Goal: Use online tool/utility: Utilize a website feature to perform a specific function

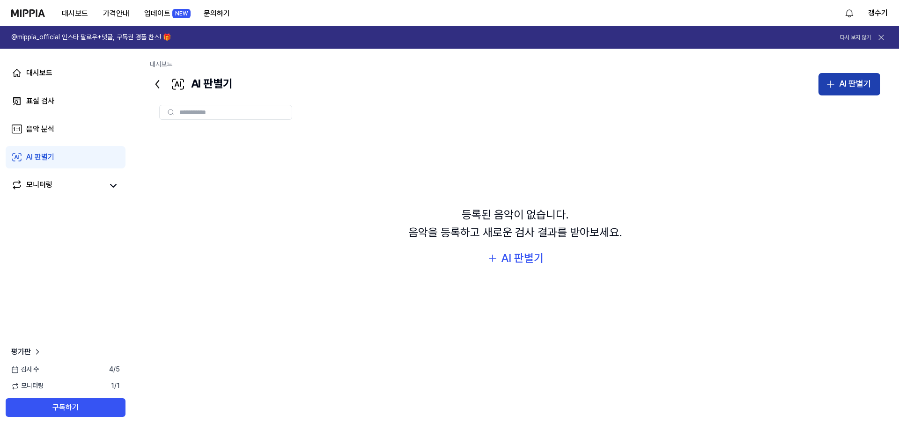
click at [865, 78] on div "AI 판별기" at bounding box center [855, 84] width 32 height 14
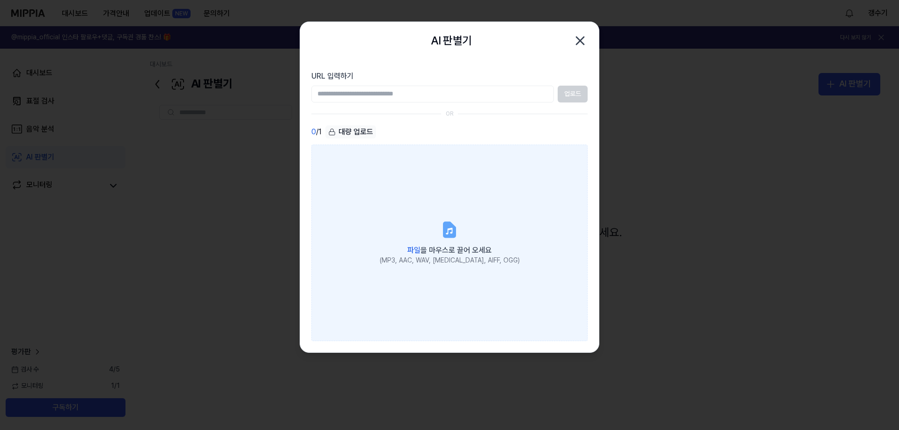
click at [475, 224] on label "파일 을 마우스로 끌어 오세요 (MP3, AAC, WAV, FLAC, AIFF, OGG)" at bounding box center [449, 243] width 276 height 197
click at [0, 0] on input "파일 을 마우스로 끌어 오세요 (MP3, AAC, WAV, FLAC, AIFF, OGG)" at bounding box center [0, 0] width 0 height 0
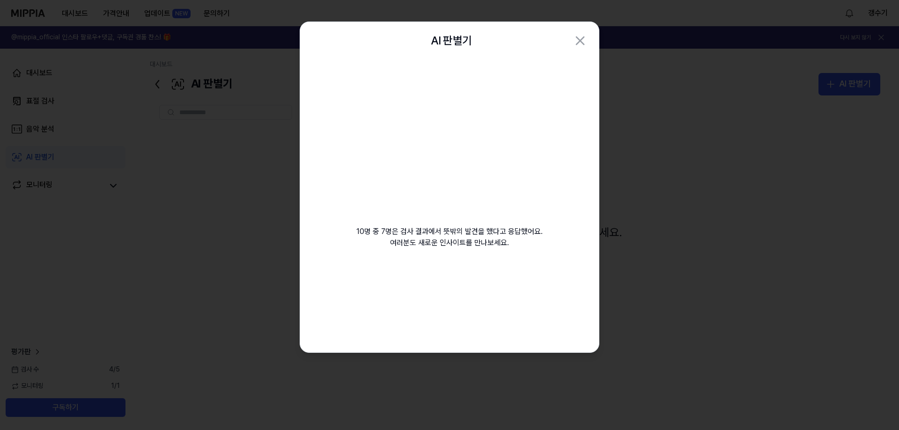
click at [581, 43] on icon "button" at bounding box center [580, 40] width 15 height 15
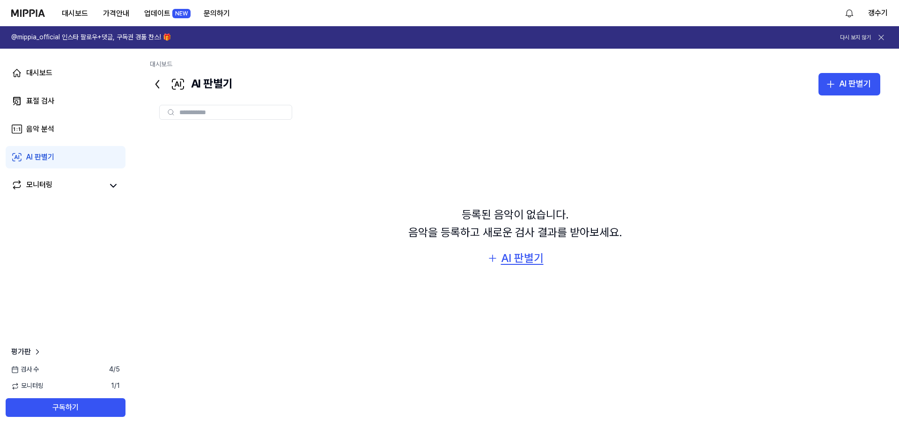
click at [534, 256] on div "AI 판별기" at bounding box center [522, 259] width 43 height 18
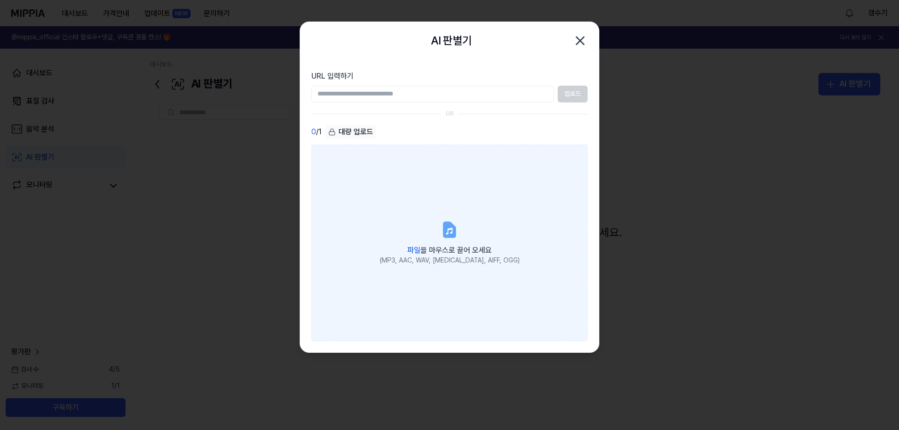
click at [464, 252] on span "파일 을 마우스로 끌어 오세요" at bounding box center [449, 250] width 84 height 9
click at [0, 0] on input "파일 을 마우스로 끌어 오세요 (MP3, AAC, WAV, FLAC, AIFF, OGG)" at bounding box center [0, 0] width 0 height 0
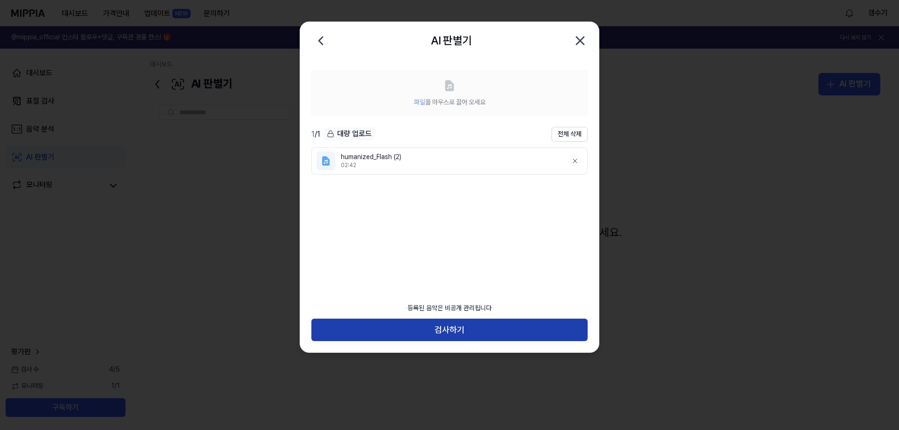
click at [440, 331] on button "검사하기" at bounding box center [449, 330] width 276 height 22
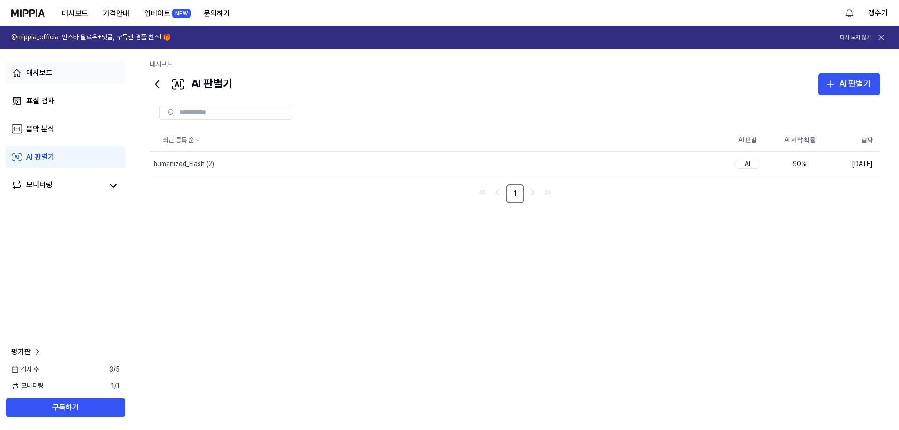
click at [31, 62] on link "대시보드" at bounding box center [66, 73] width 120 height 22
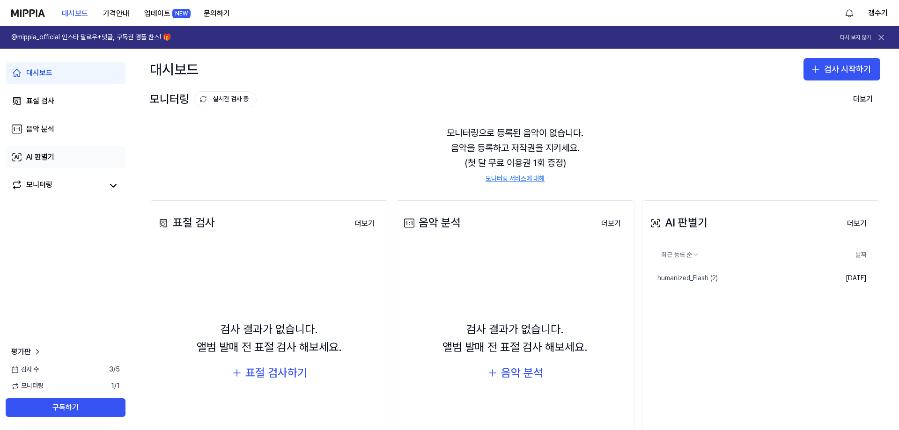
click at [49, 152] on div "AI 판별기" at bounding box center [40, 157] width 28 height 11
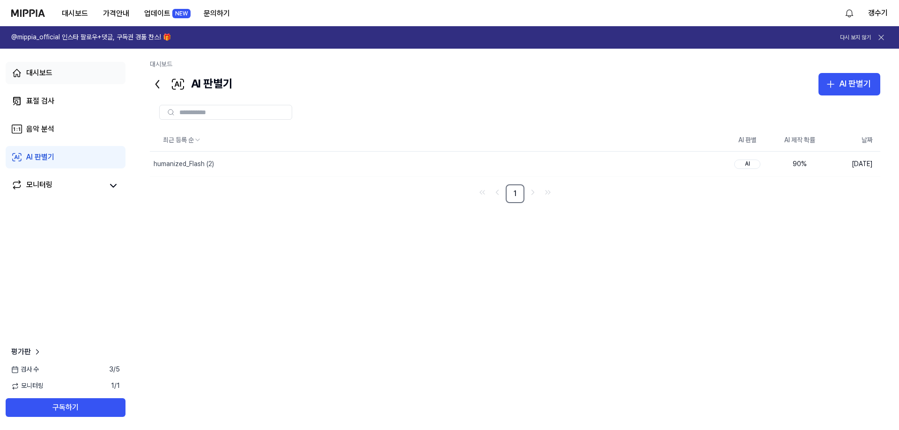
click at [46, 73] on div "대시보드" at bounding box center [39, 72] width 26 height 11
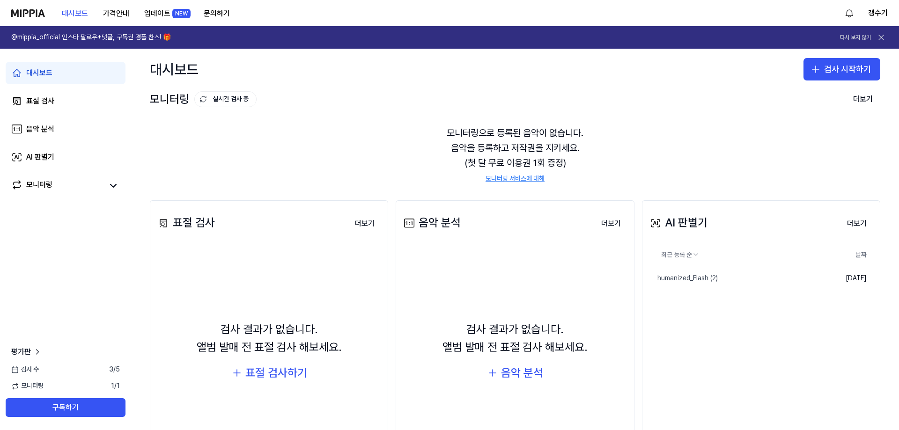
click at [875, 34] on button at bounding box center [881, 37] width 13 height 13
click at [64, 187] on link "모니터링" at bounding box center [57, 185] width 92 height 13
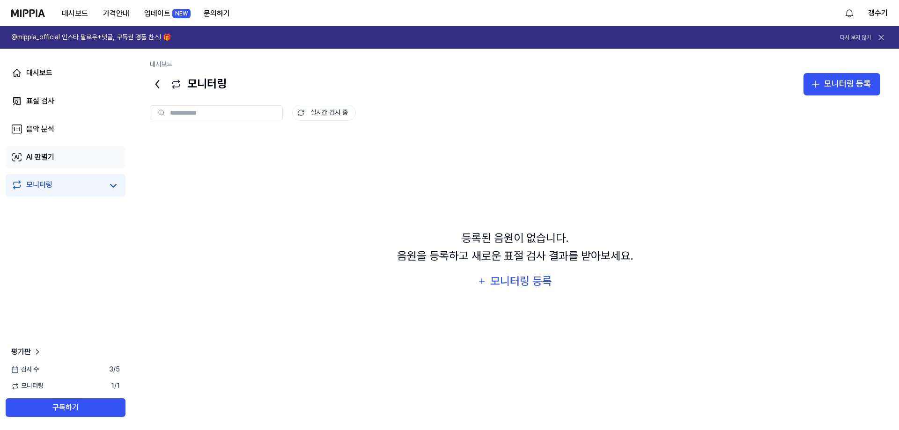
click at [31, 159] on div "AI 판별기" at bounding box center [40, 157] width 28 height 11
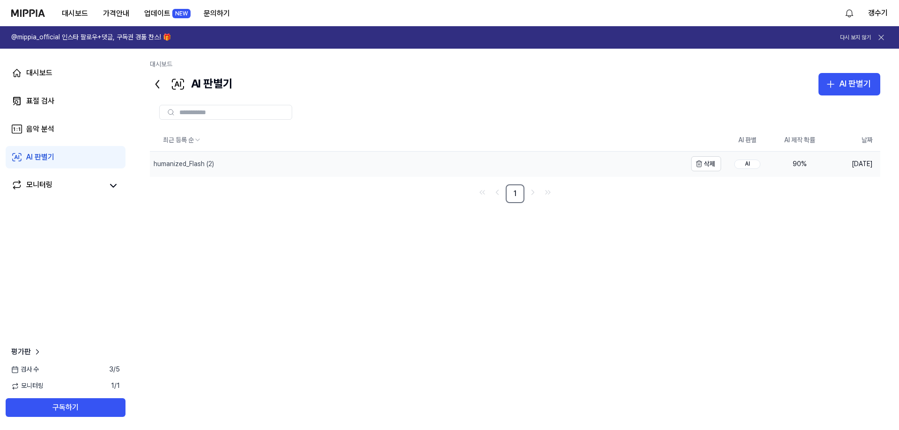
click at [216, 168] on div "humanized_Flash (2)" at bounding box center [183, 164] width 66 height 9
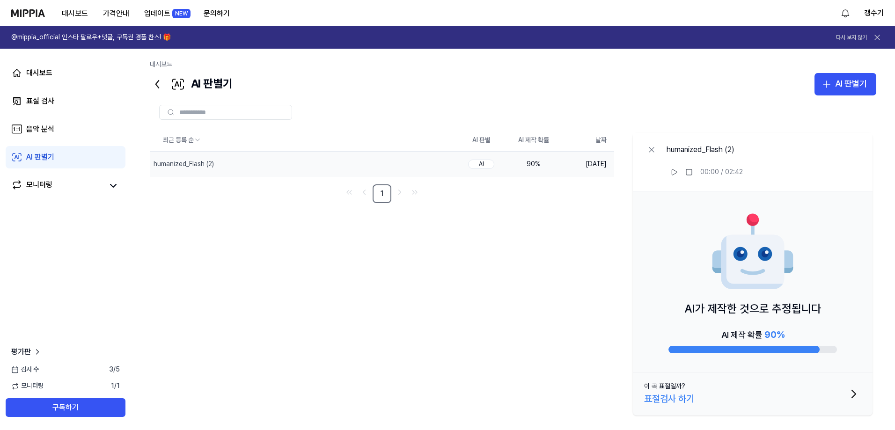
click at [727, 93] on div "AI 판별기 AI 판별기" at bounding box center [513, 84] width 727 height 22
click at [650, 151] on icon at bounding box center [651, 149] width 9 height 9
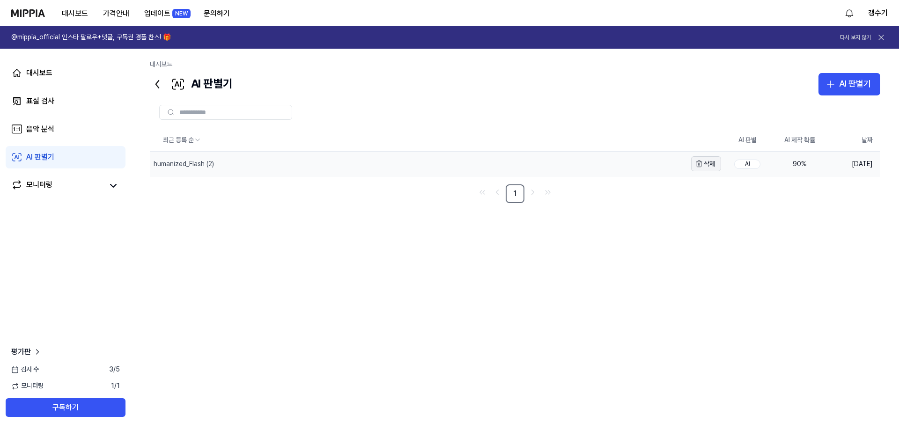
click at [701, 167] on icon "button" at bounding box center [699, 164] width 4 height 5
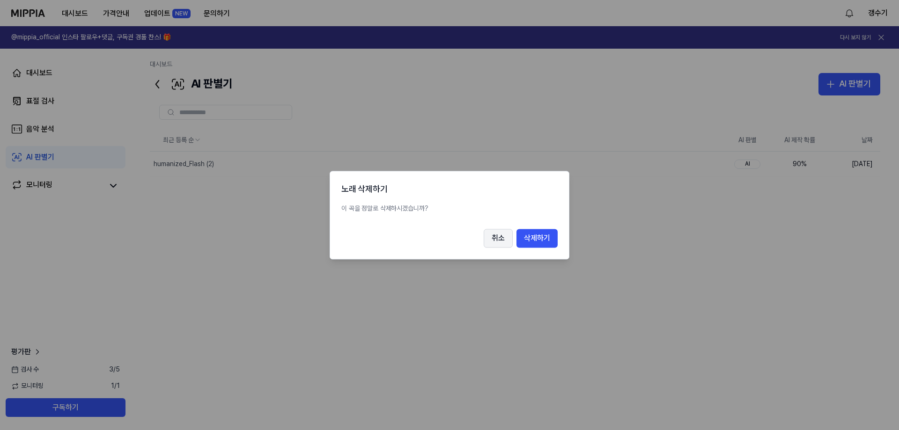
click at [500, 242] on button "취소" at bounding box center [498, 238] width 29 height 19
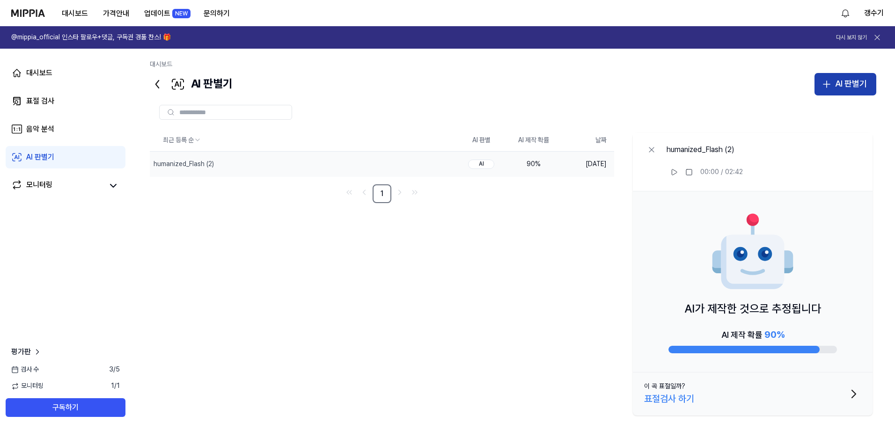
click at [849, 88] on div "AI 판별기" at bounding box center [851, 84] width 32 height 14
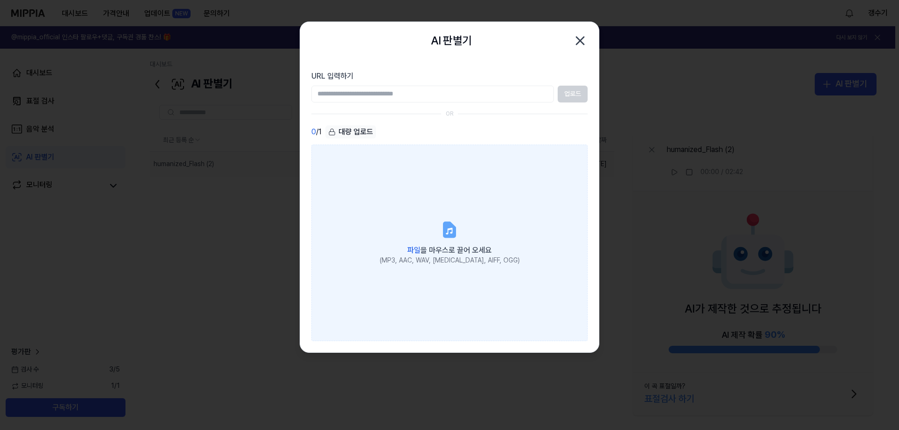
click at [449, 257] on div "(MP3, AAC, WAV, FLAC, AIFF, OGG)" at bounding box center [450, 260] width 140 height 9
click at [0, 0] on input "파일 을 마우스로 끌어 오세요 (MP3, AAC, WAV, FLAC, AIFF, OGG)" at bounding box center [0, 0] width 0 height 0
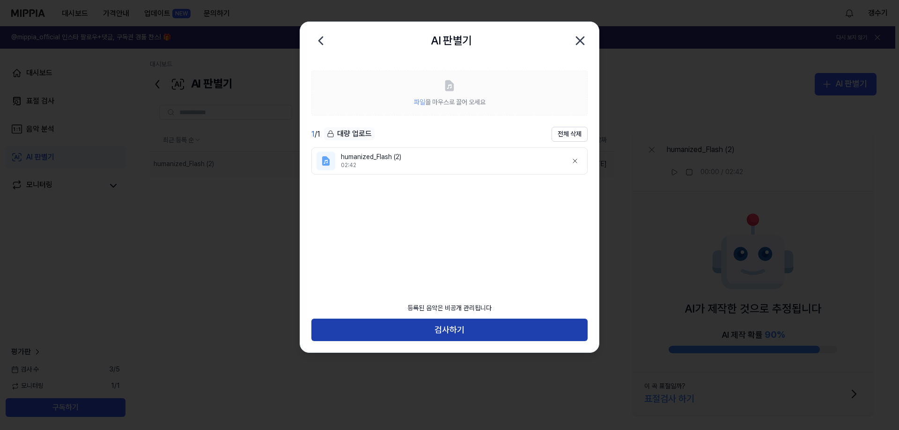
click at [457, 325] on button "검사하기" at bounding box center [449, 330] width 276 height 22
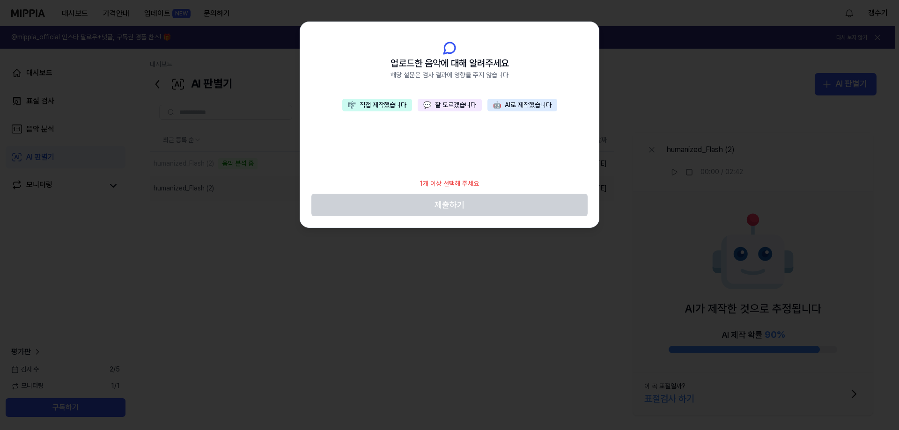
click at [384, 108] on button "🎼 직접 제작했습니다" at bounding box center [377, 105] width 70 height 13
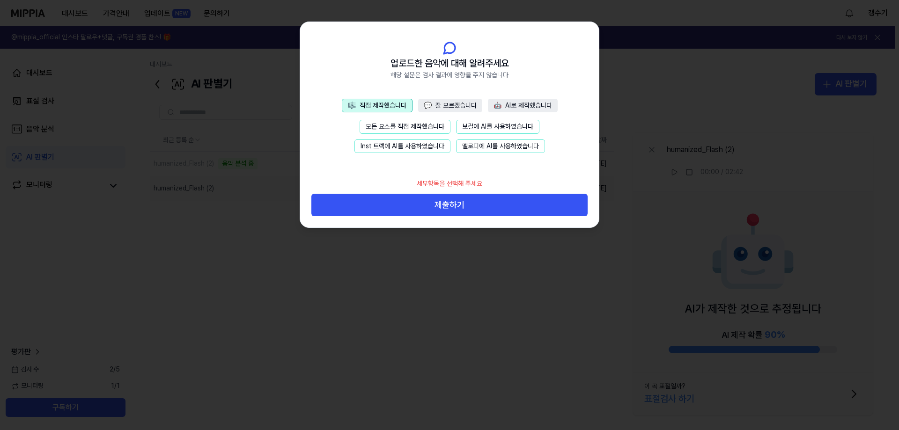
click at [406, 126] on button "모든 요소를 직접 제작했습니다" at bounding box center [405, 127] width 91 height 14
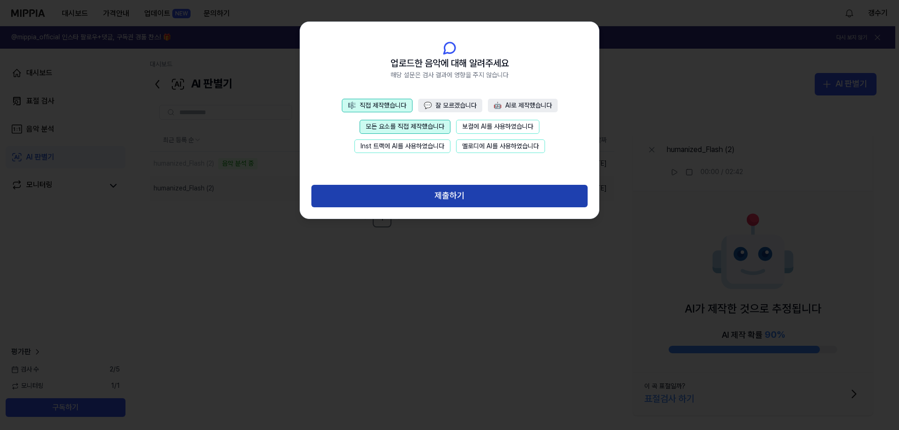
click at [460, 195] on button "제출하기" at bounding box center [449, 196] width 276 height 22
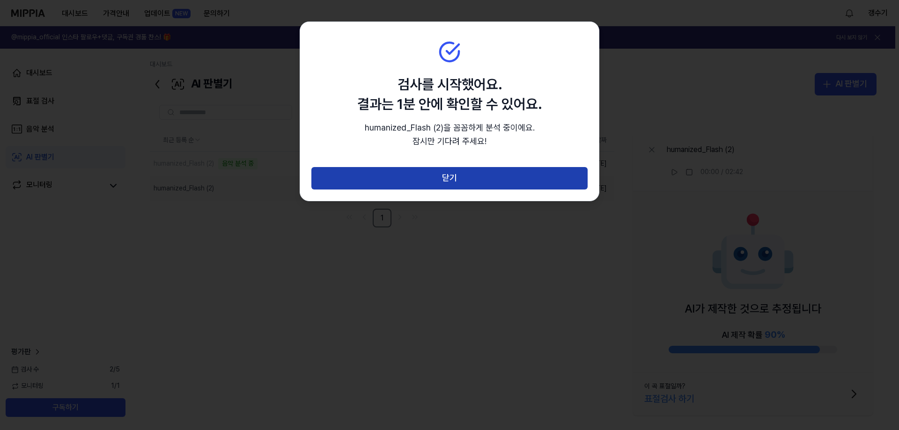
click at [455, 179] on button "닫기" at bounding box center [449, 178] width 276 height 22
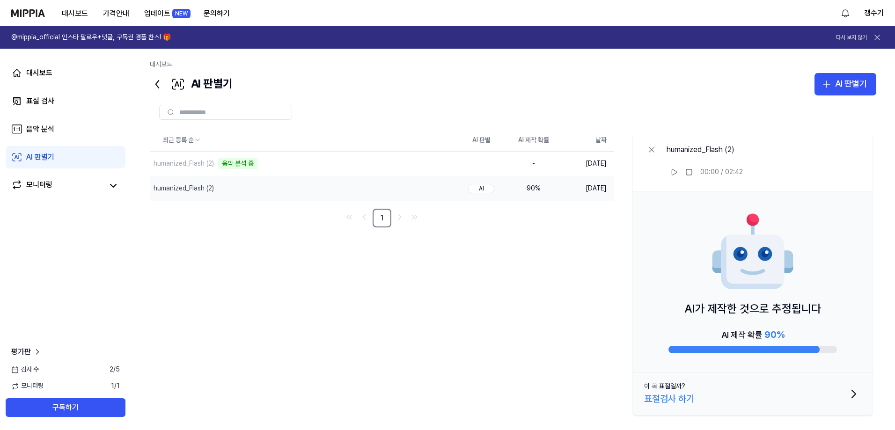
click at [560, 305] on div "최근 등록 순 AI 판별 AI 제작 확률 날짜 humanized_Flash (2) 음악 분석 중 삭제 - 2025.09.30. humanize…" at bounding box center [513, 274] width 727 height 290
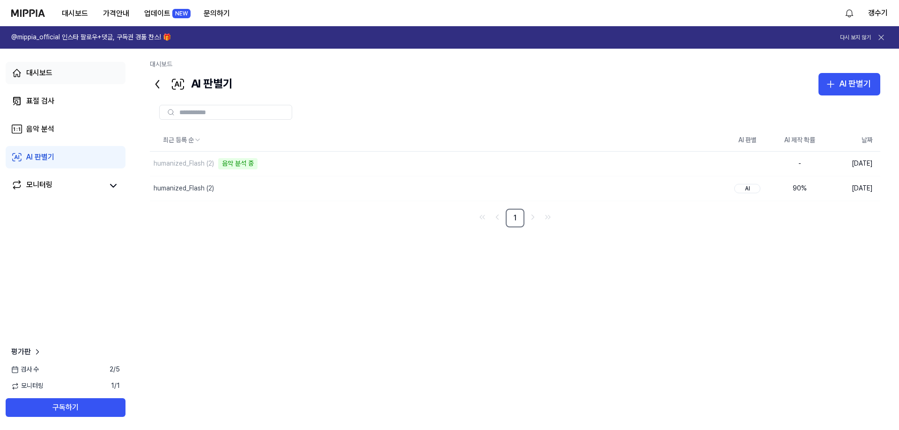
click at [46, 79] on link "대시보드" at bounding box center [66, 73] width 120 height 22
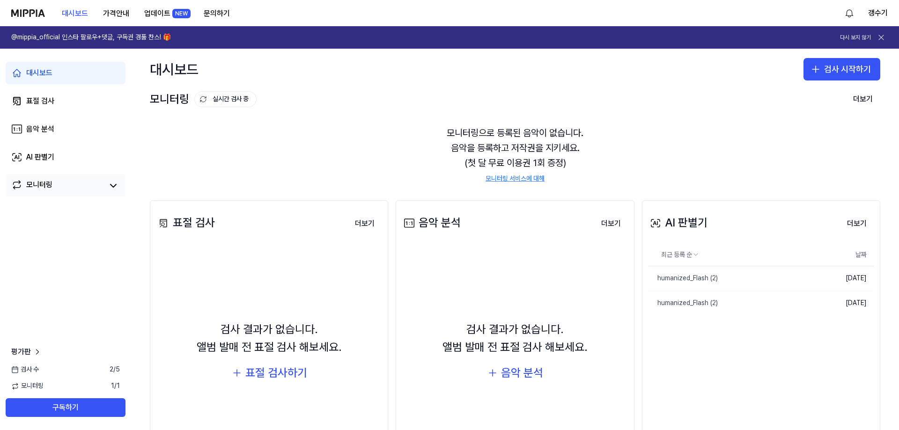
click at [69, 188] on link "모니터링" at bounding box center [57, 185] width 92 height 13
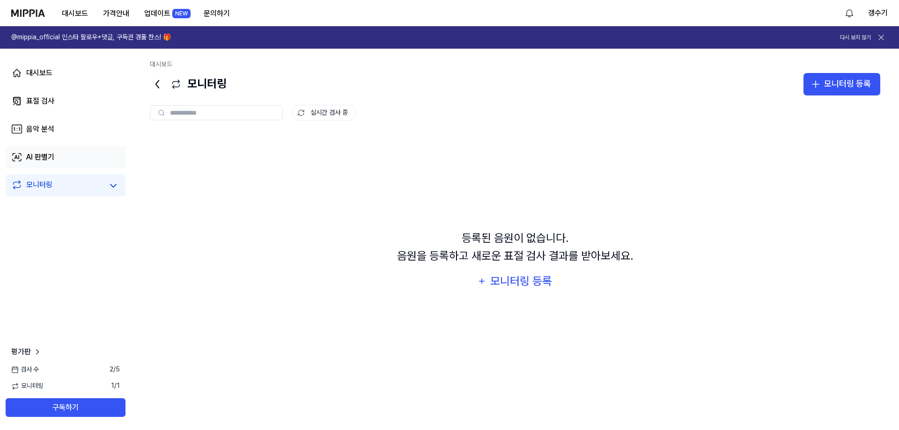
click at [46, 148] on link "AI 판별기" at bounding box center [66, 157] width 120 height 22
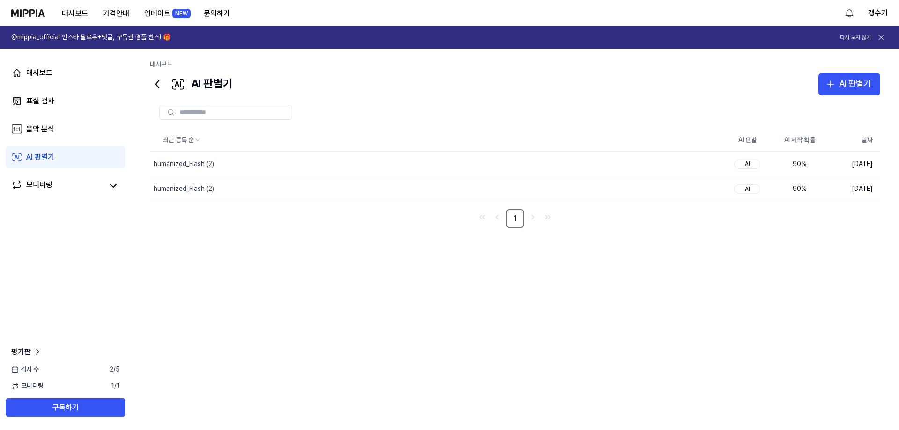
click at [732, 257] on div "최근 등록 순 AI 판별 AI 제작 확률 날짜 humanized_Flash (2) 삭제 AI 90 % [DATE] humanized_Flash…" at bounding box center [515, 269] width 730 height 280
click at [35, 71] on div "대시보드" at bounding box center [39, 72] width 26 height 11
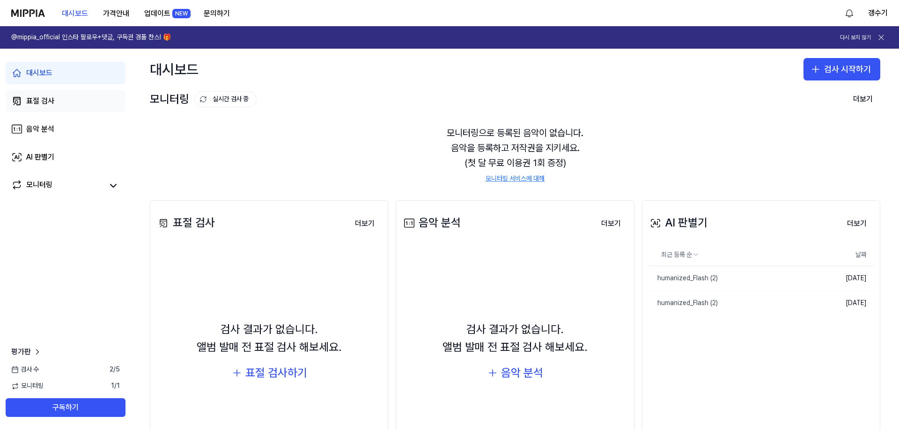
click at [59, 91] on link "표절 검사" at bounding box center [66, 101] width 120 height 22
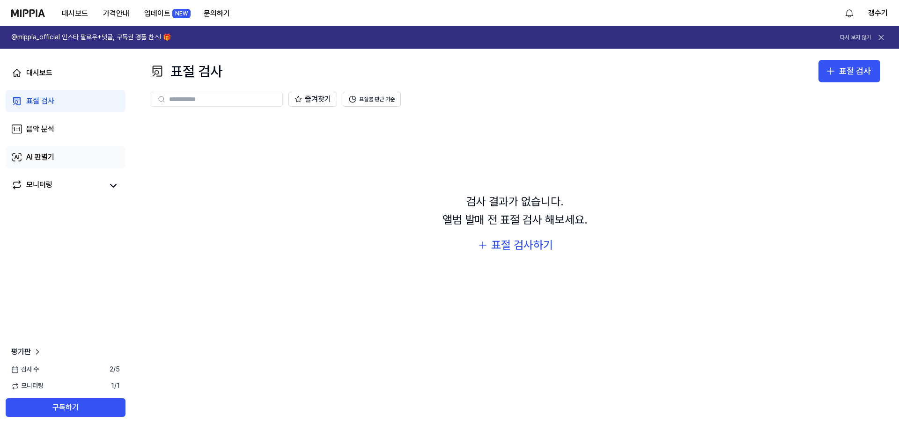
click at [46, 162] on div "AI 판별기" at bounding box center [40, 157] width 28 height 11
